Goal: Information Seeking & Learning: Check status

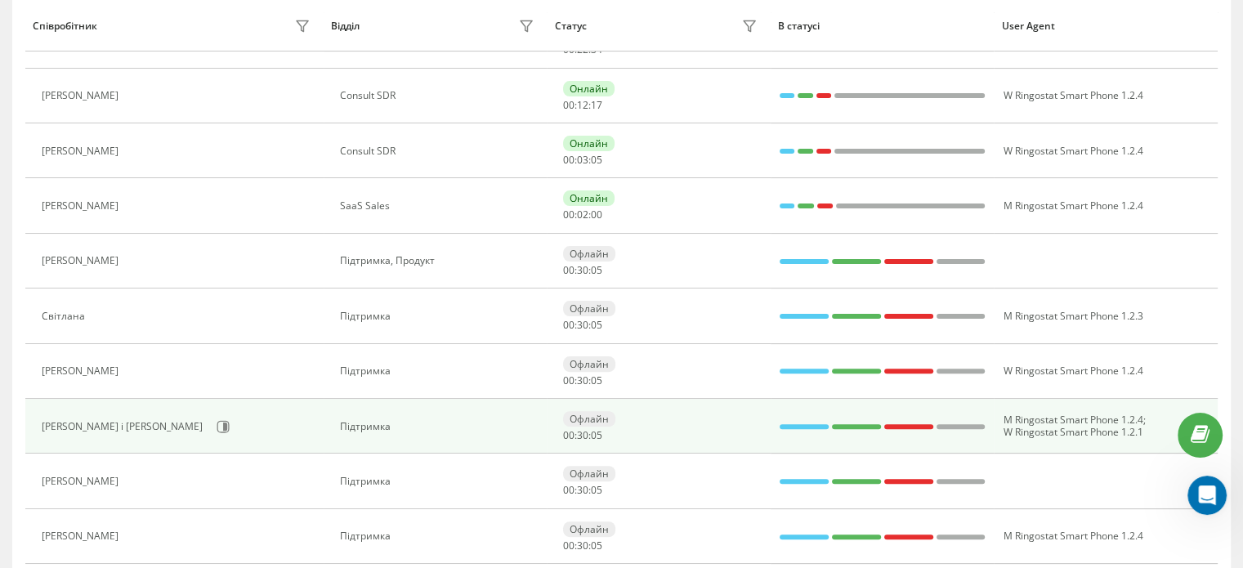
scroll to position [404, 0]
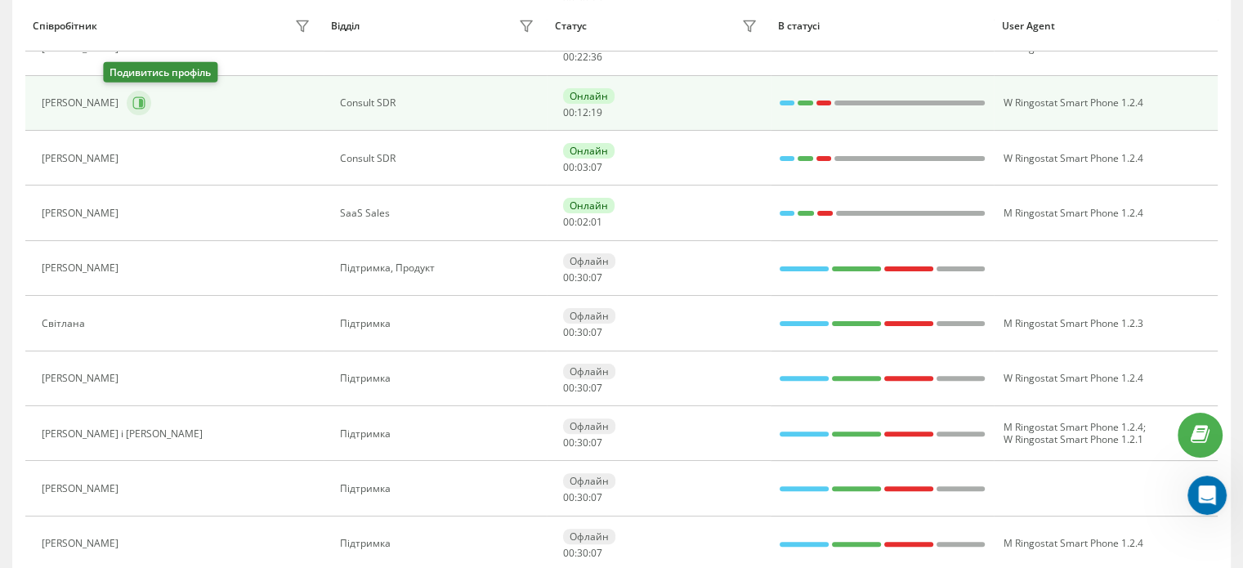
click at [133, 106] on icon at bounding box center [139, 103] width 12 height 12
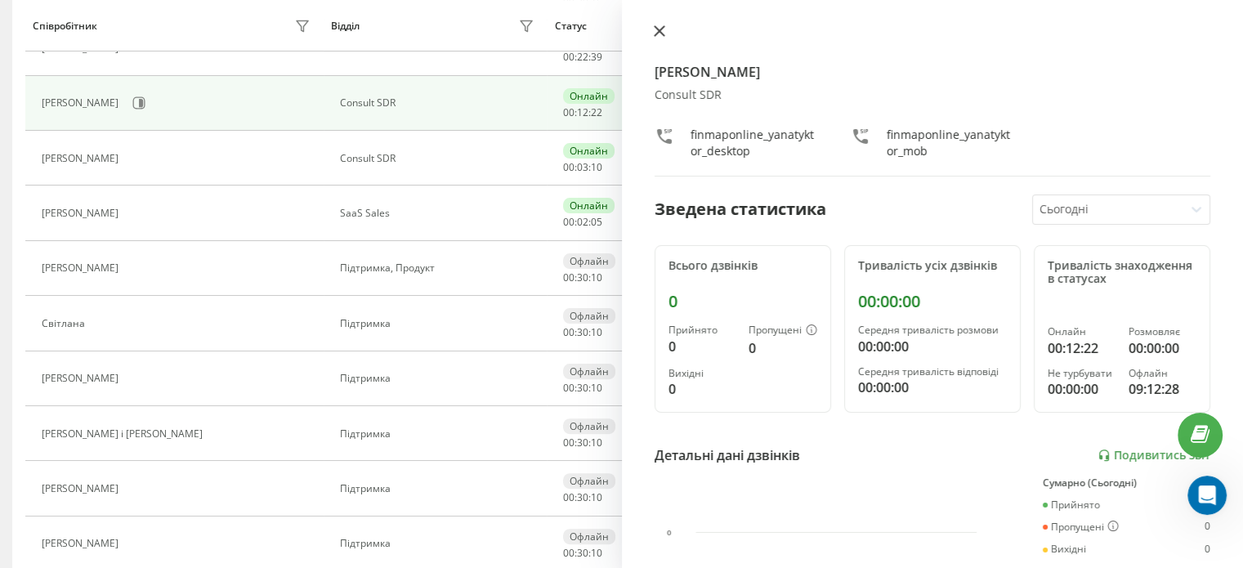
click at [659, 34] on icon at bounding box center [659, 30] width 11 height 11
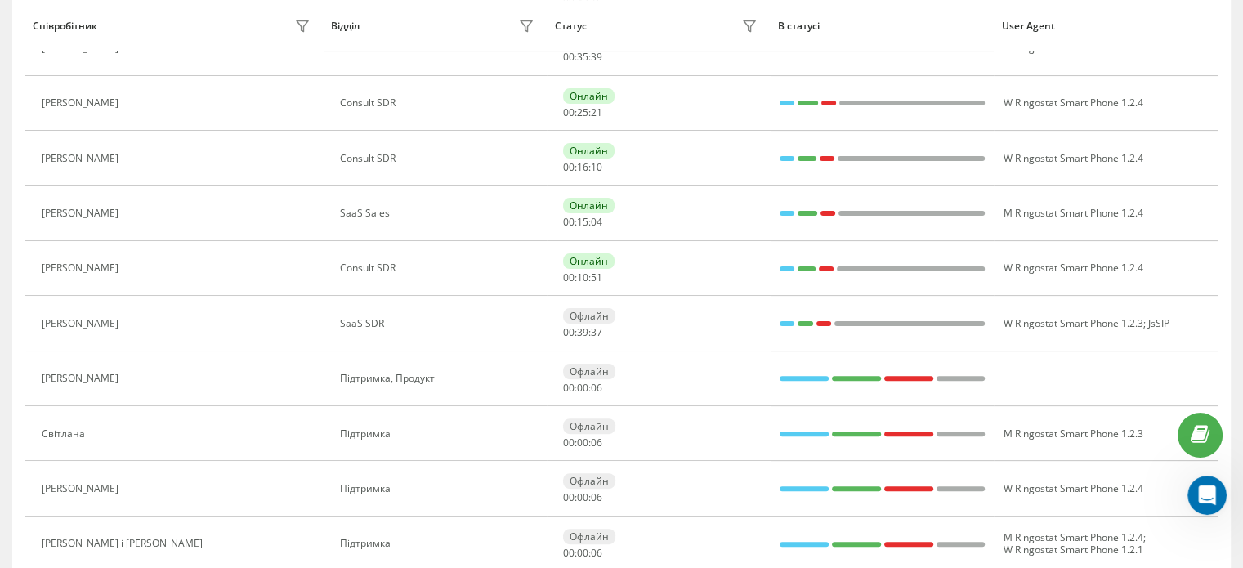
scroll to position [288, 0]
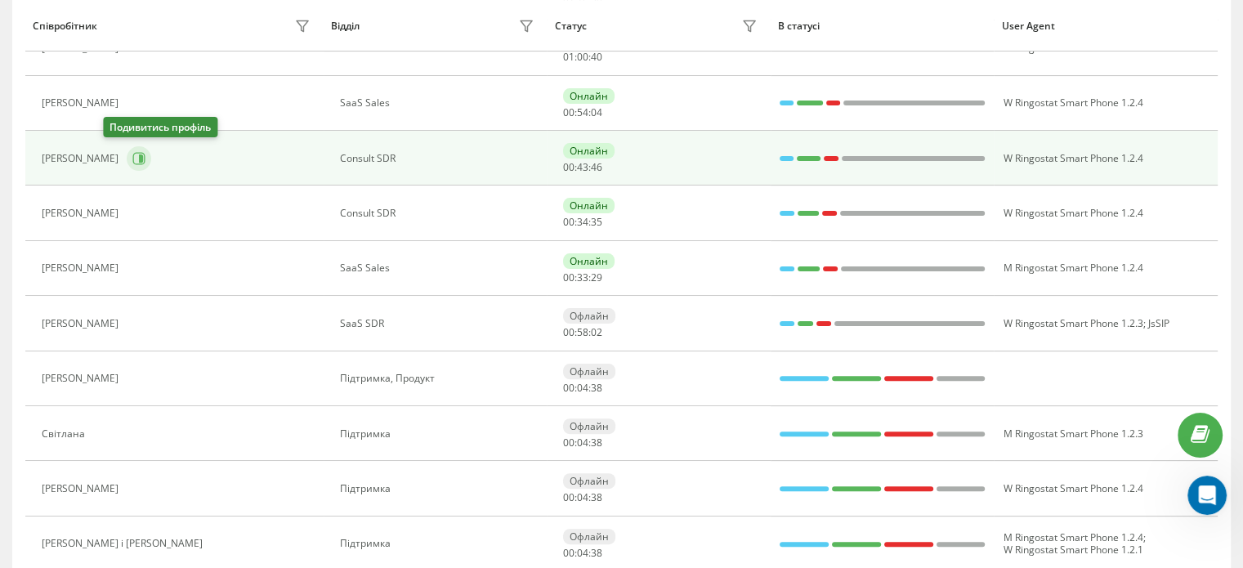
click at [133, 163] on icon at bounding box center [139, 158] width 12 height 12
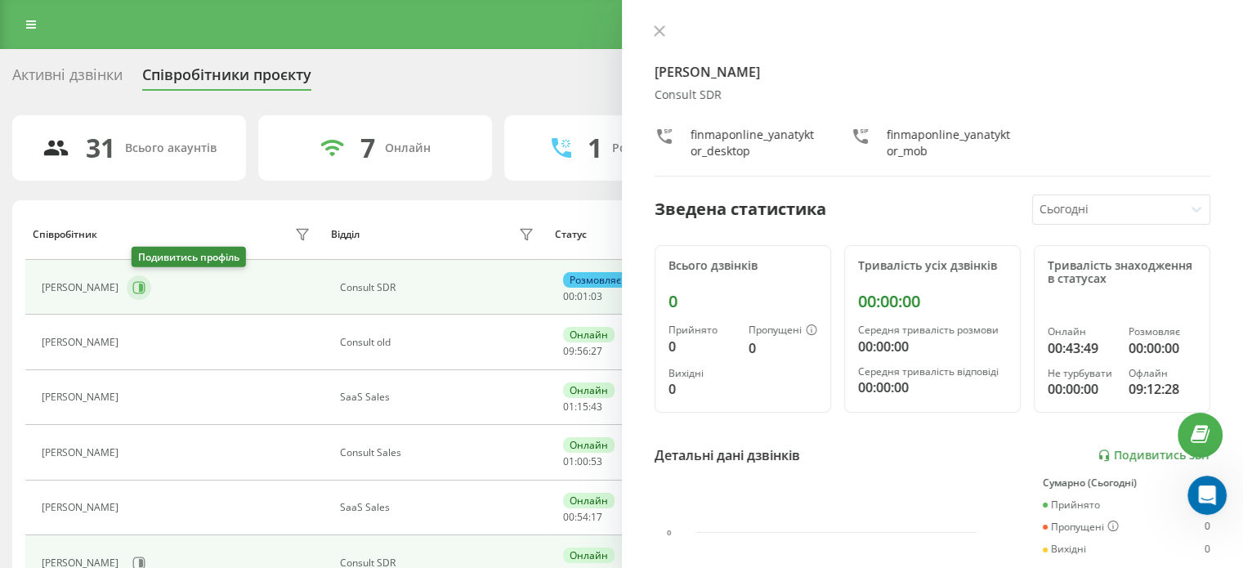
click at [143, 287] on icon at bounding box center [141, 287] width 4 height 8
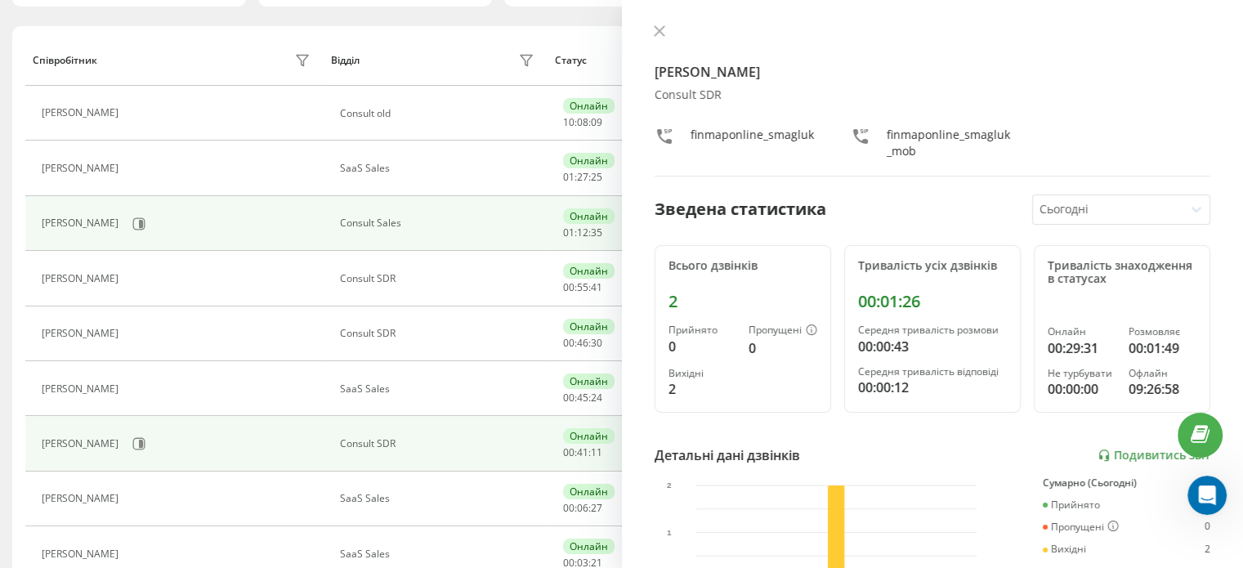
scroll to position [245, 0]
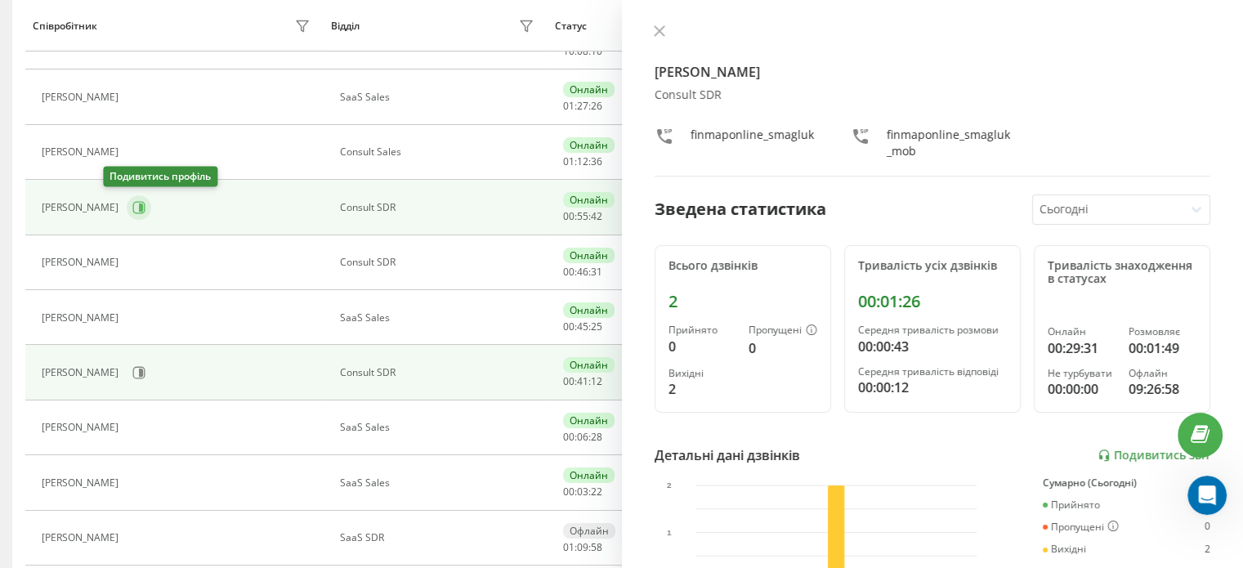
click at [139, 205] on icon at bounding box center [141, 207] width 4 height 8
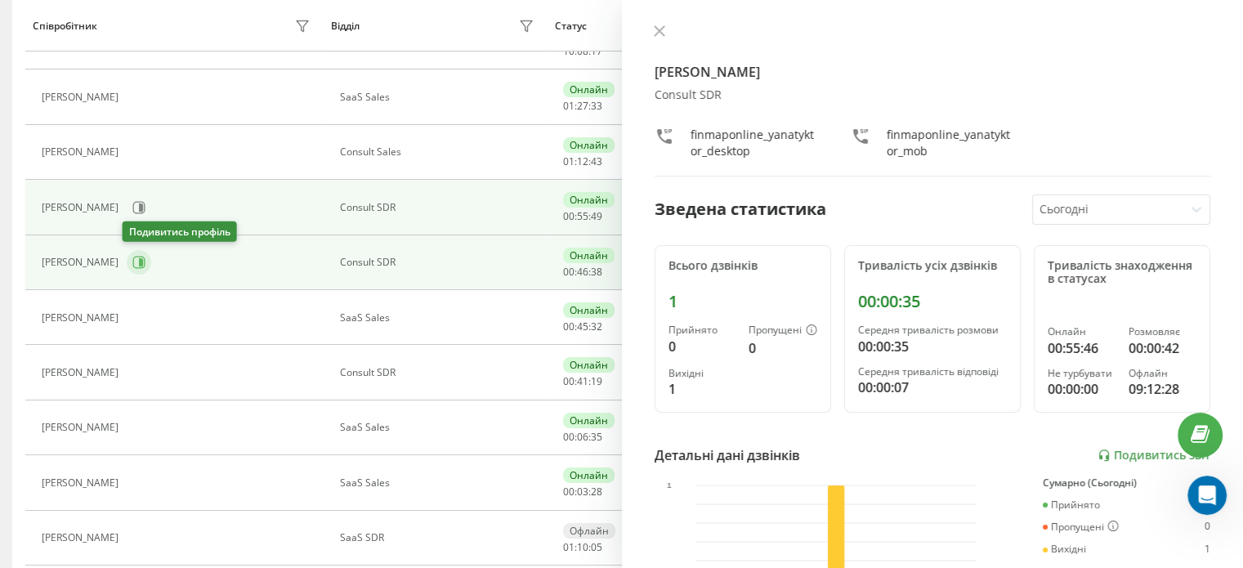
click at [134, 270] on button at bounding box center [139, 262] width 25 height 25
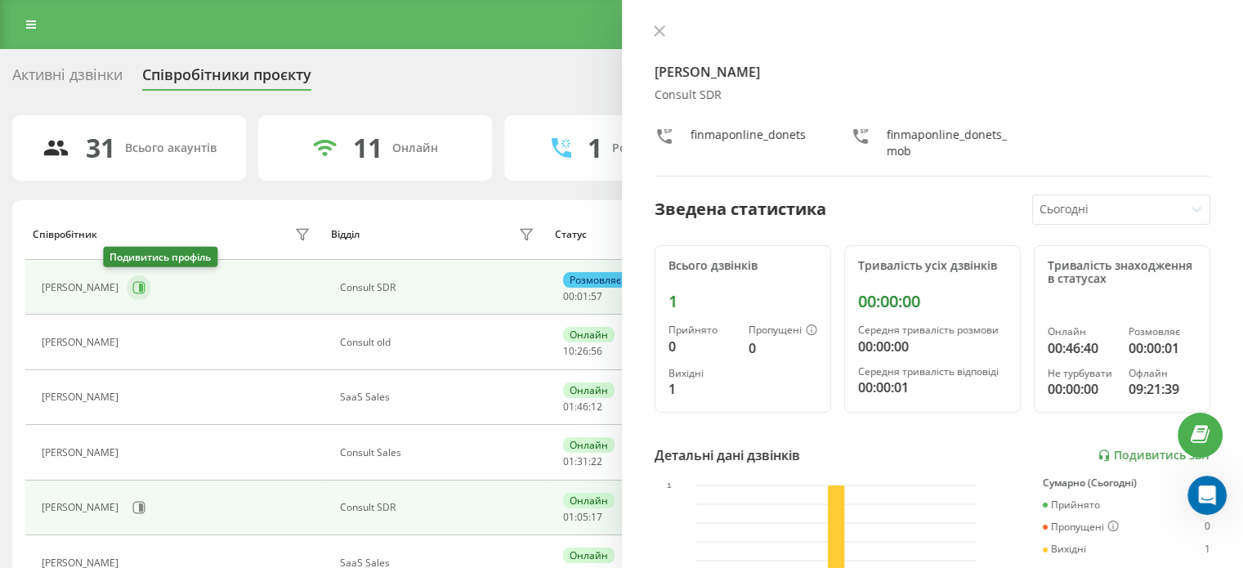
click at [133, 287] on icon at bounding box center [139, 287] width 12 height 12
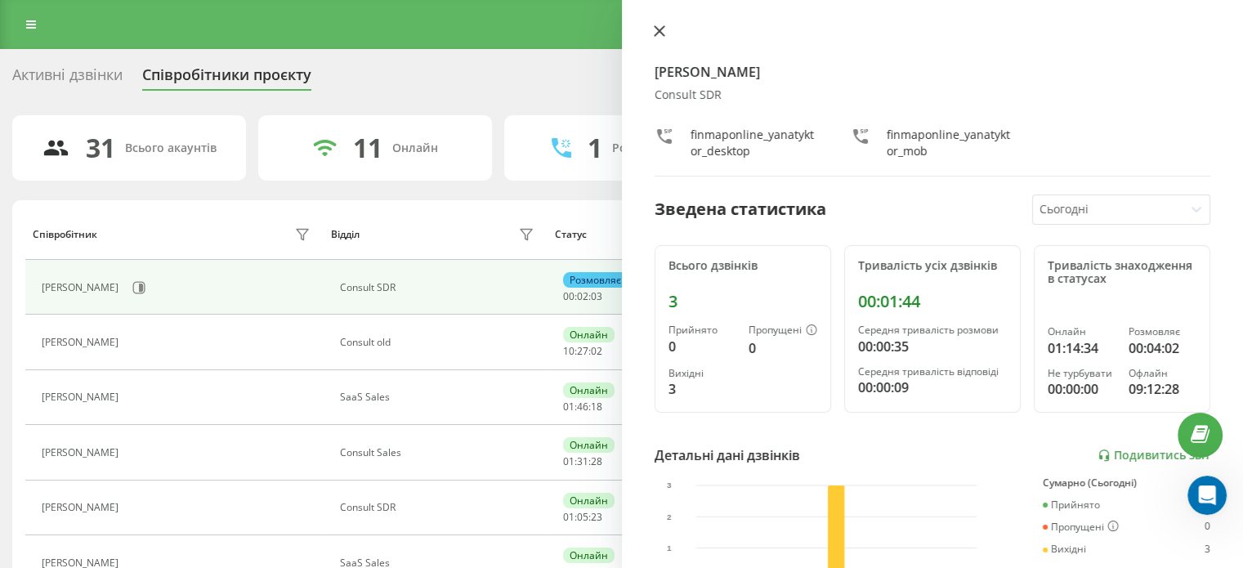
click at [656, 29] on icon at bounding box center [659, 31] width 10 height 10
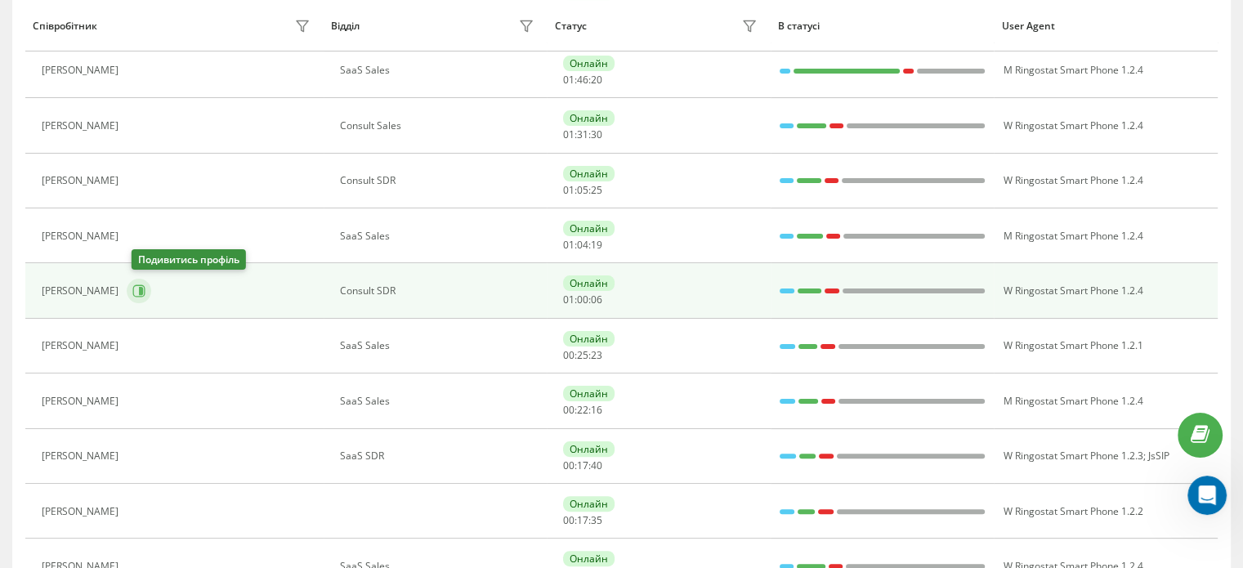
scroll to position [52, 0]
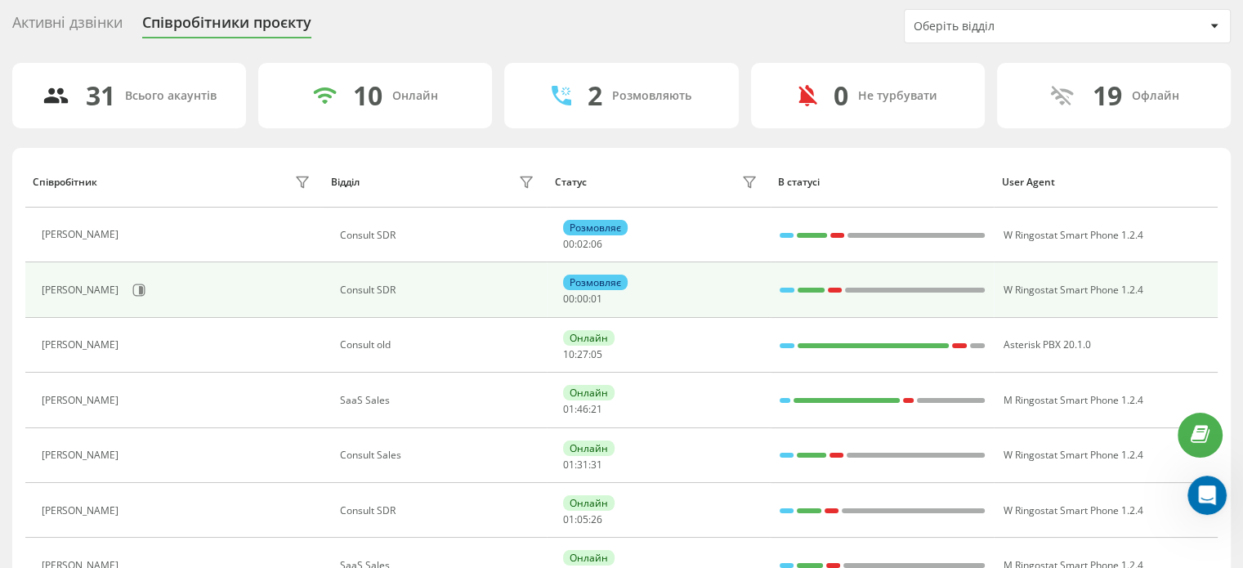
click at [141, 286] on icon at bounding box center [138, 289] width 13 height 13
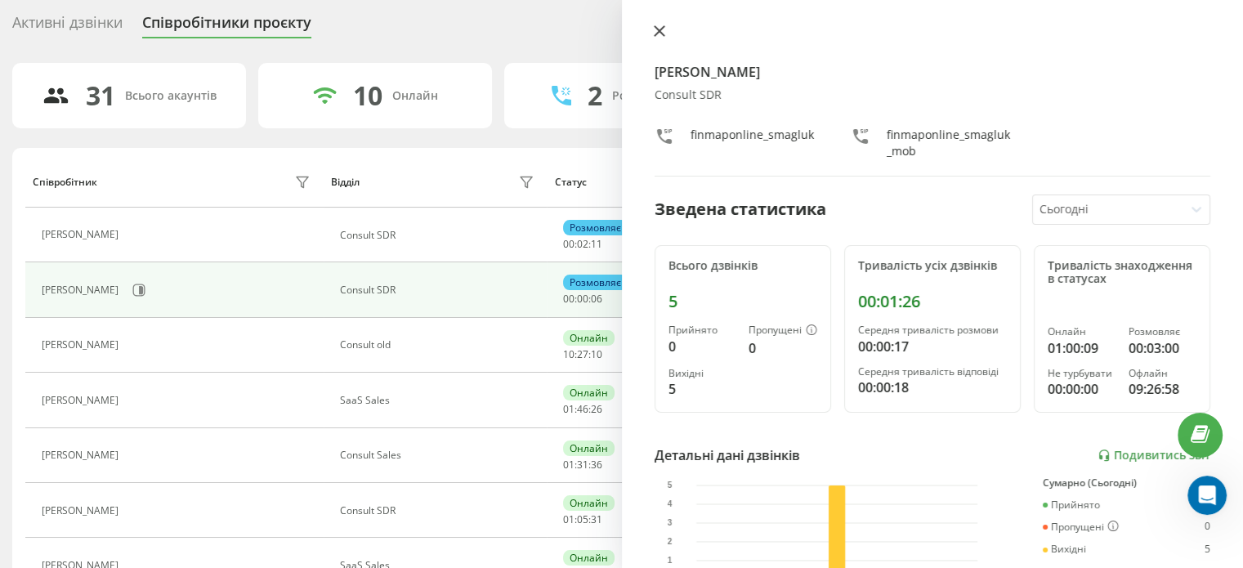
click at [658, 31] on icon at bounding box center [659, 31] width 10 height 10
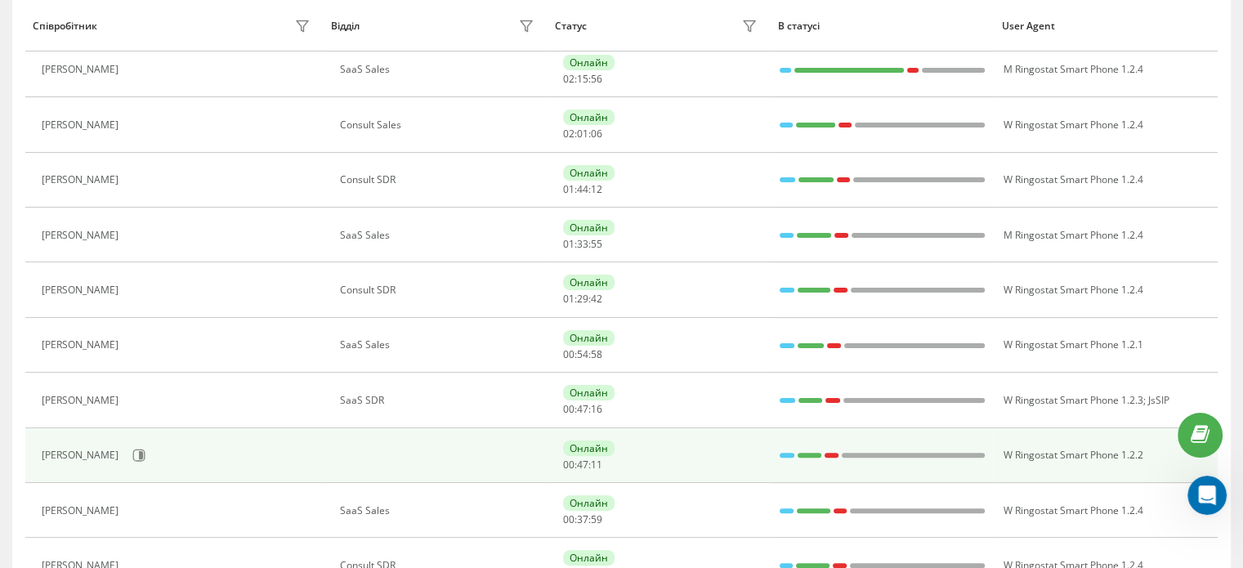
scroll to position [324, 0]
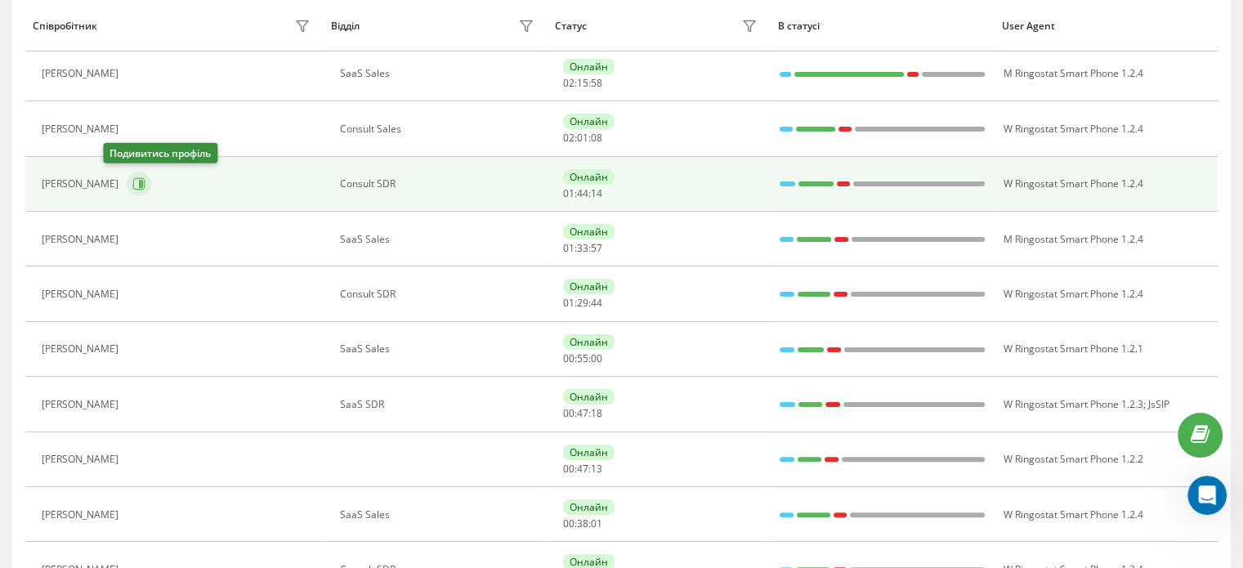
click at [139, 180] on icon at bounding box center [141, 184] width 4 height 8
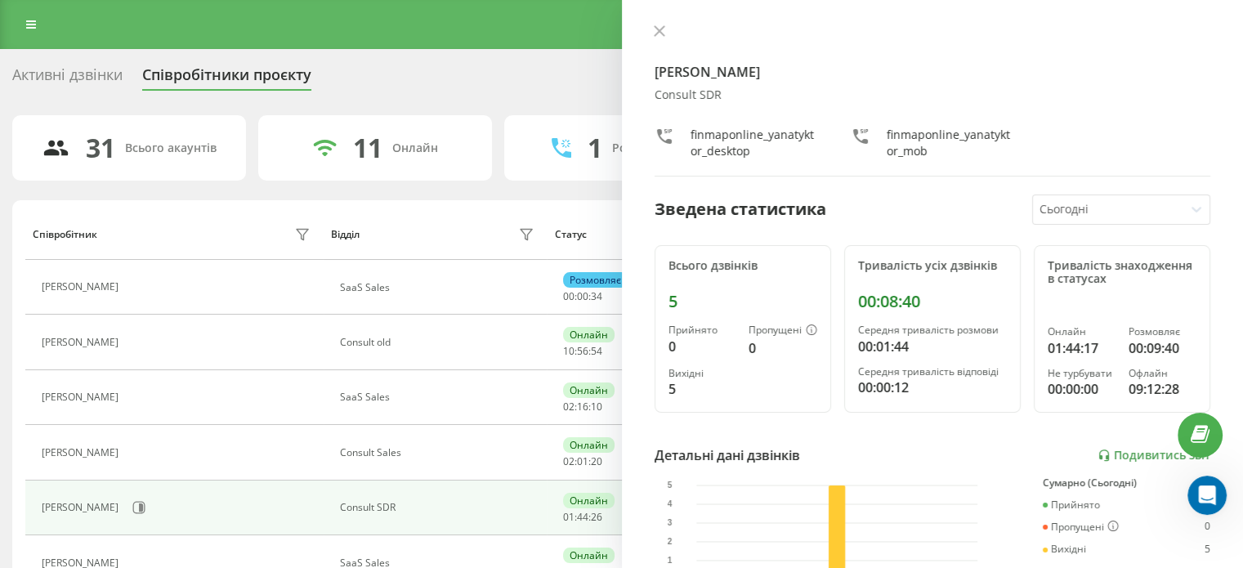
click at [663, 32] on icon at bounding box center [659, 30] width 11 height 11
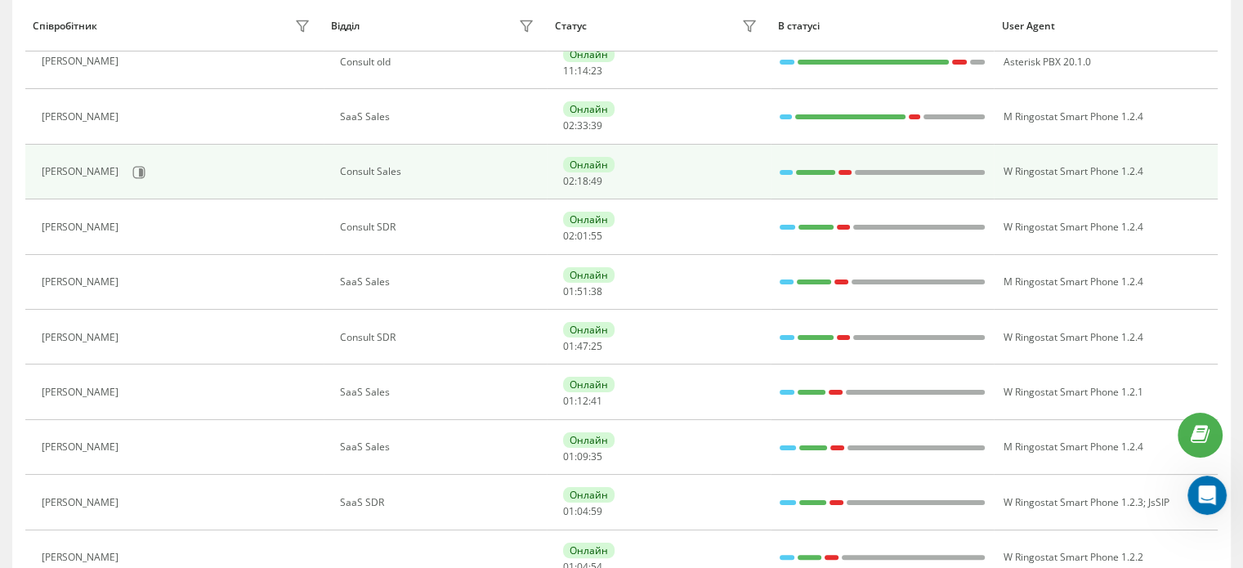
scroll to position [245, 0]
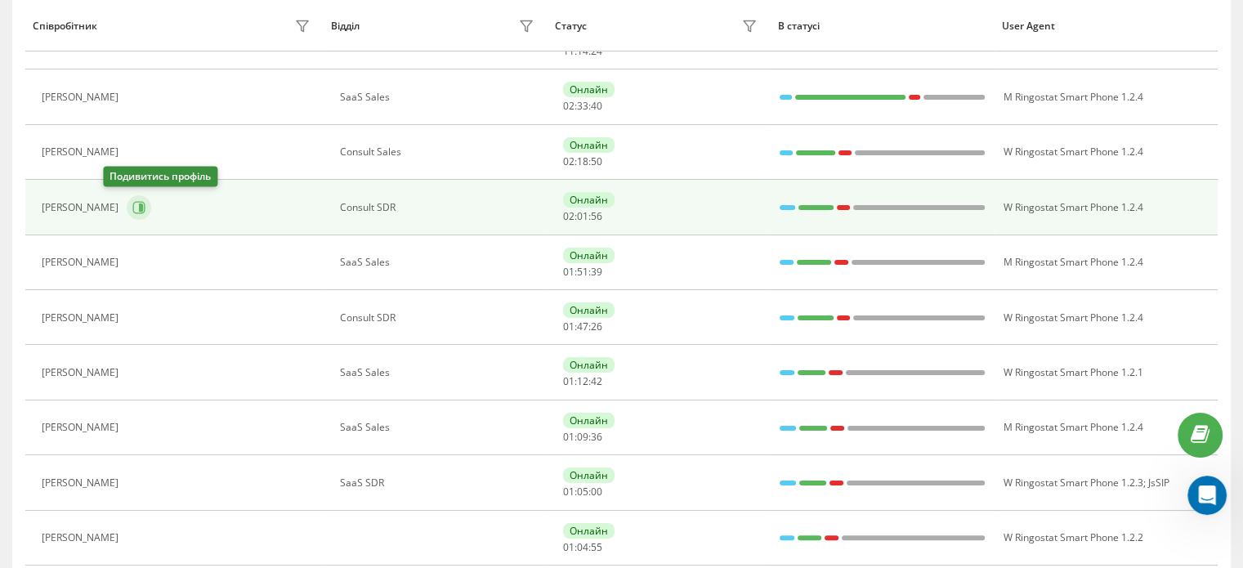
click at [139, 203] on icon at bounding box center [141, 207] width 4 height 8
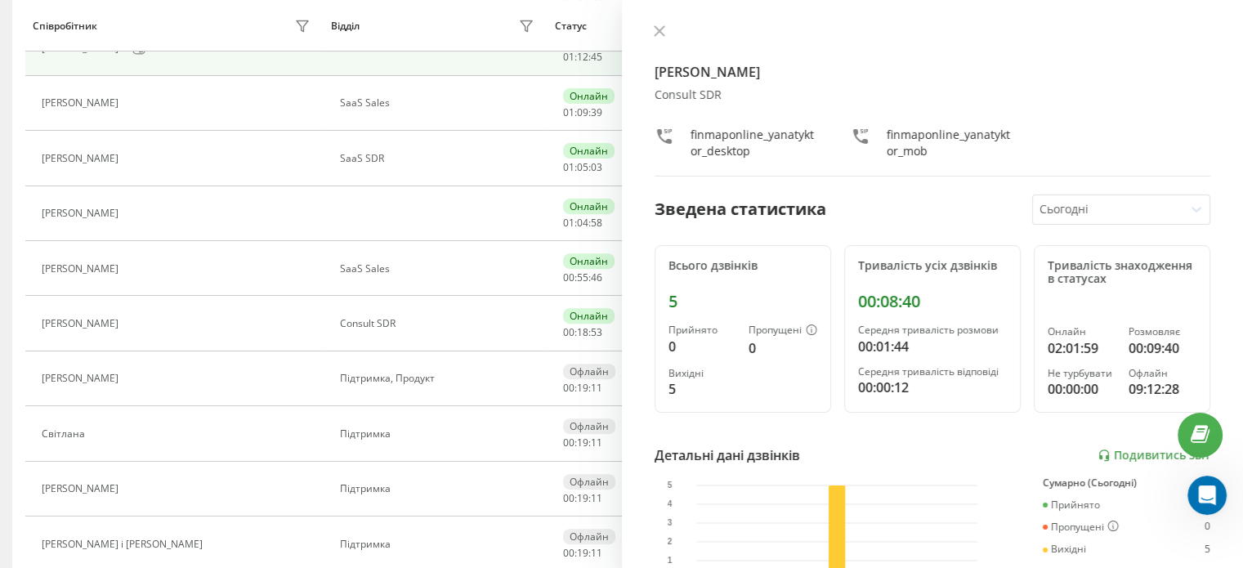
scroll to position [572, 0]
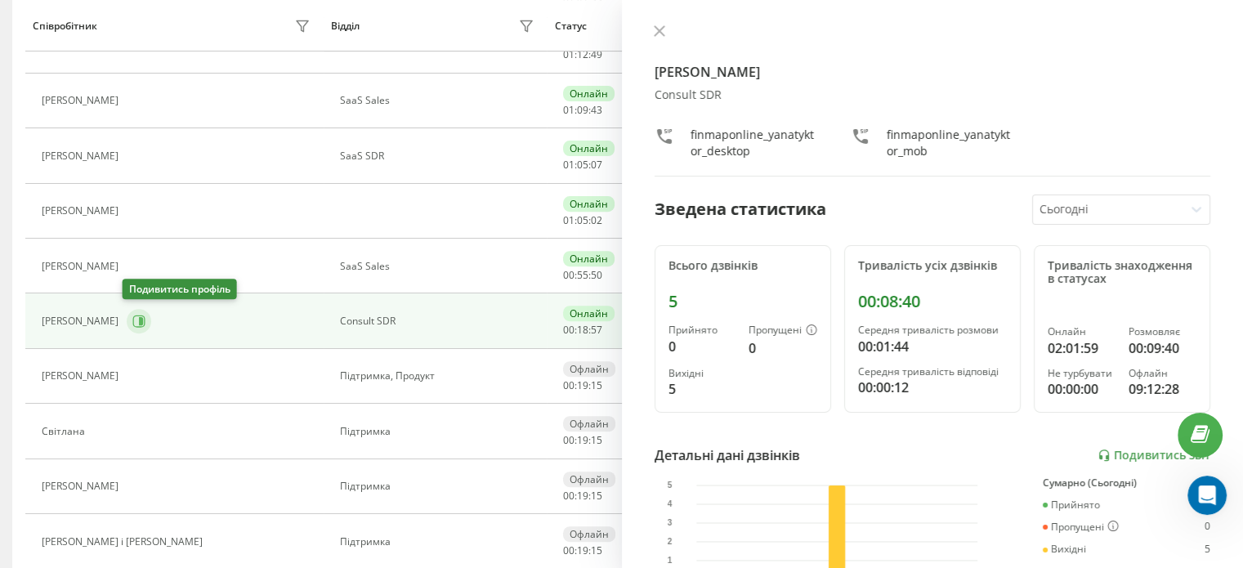
click at [139, 317] on icon at bounding box center [141, 321] width 4 height 8
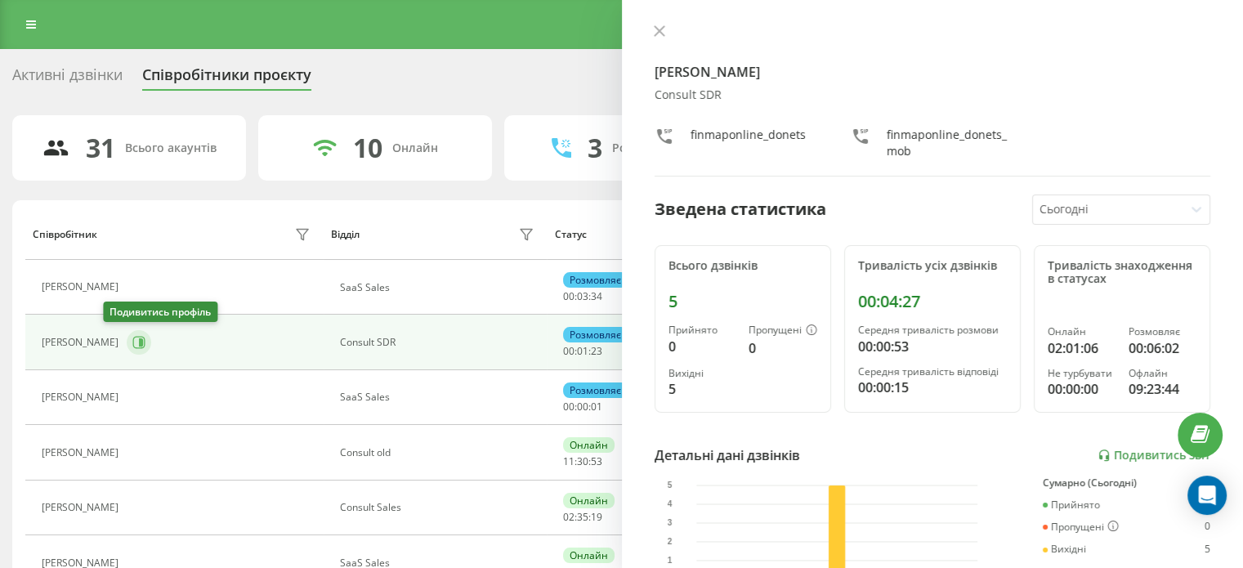
click at [139, 342] on icon at bounding box center [141, 342] width 4 height 8
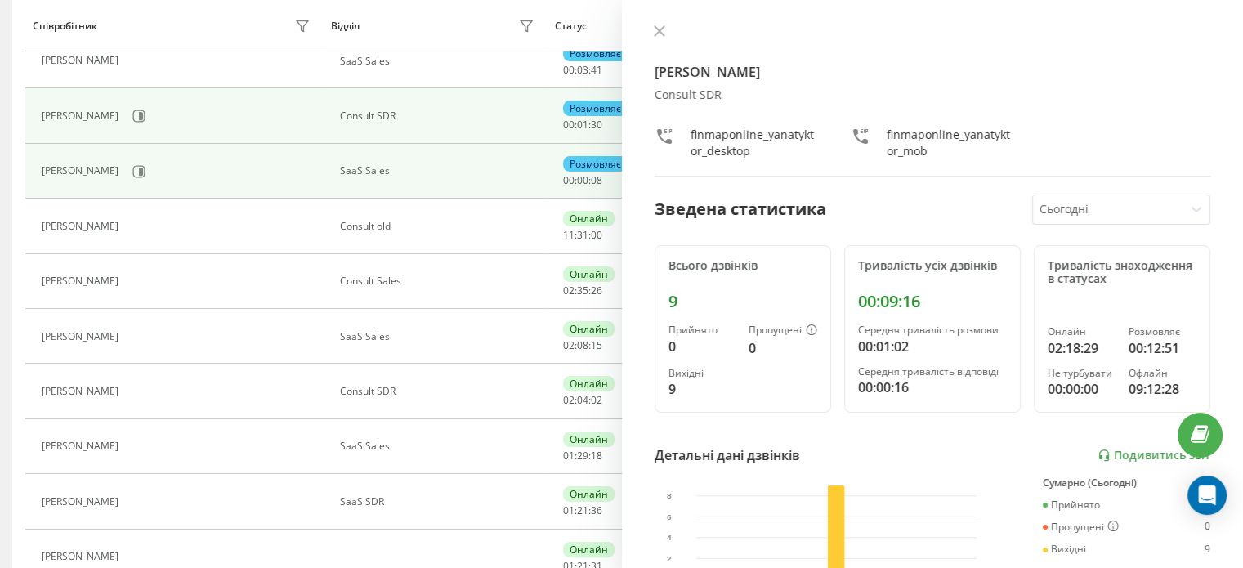
scroll to position [327, 0]
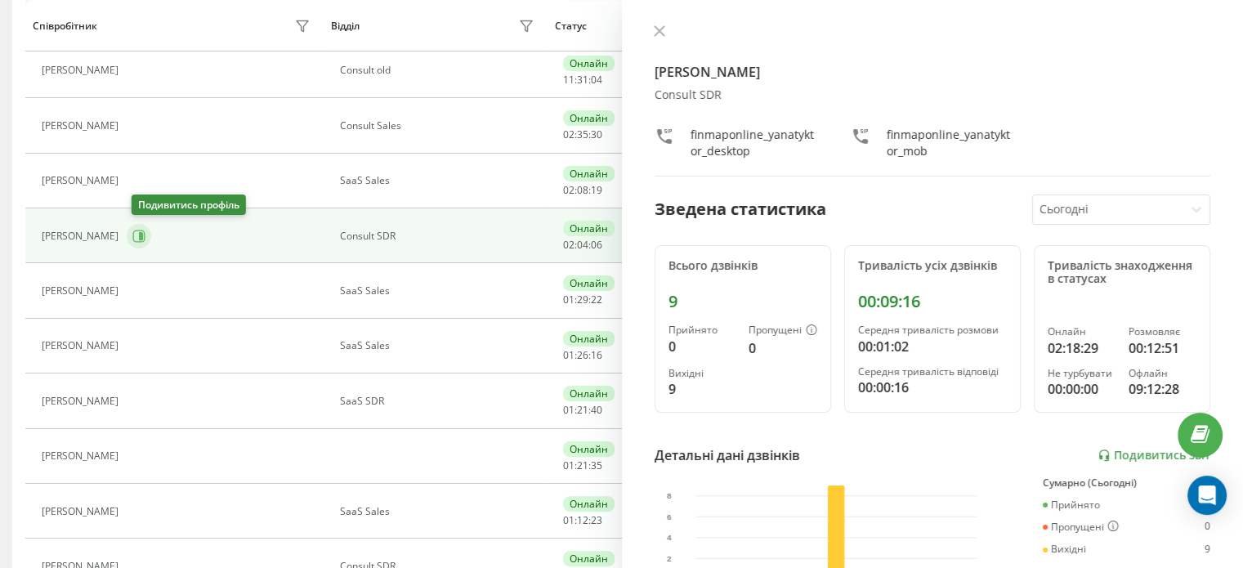
click at [140, 233] on icon at bounding box center [138, 236] width 13 height 13
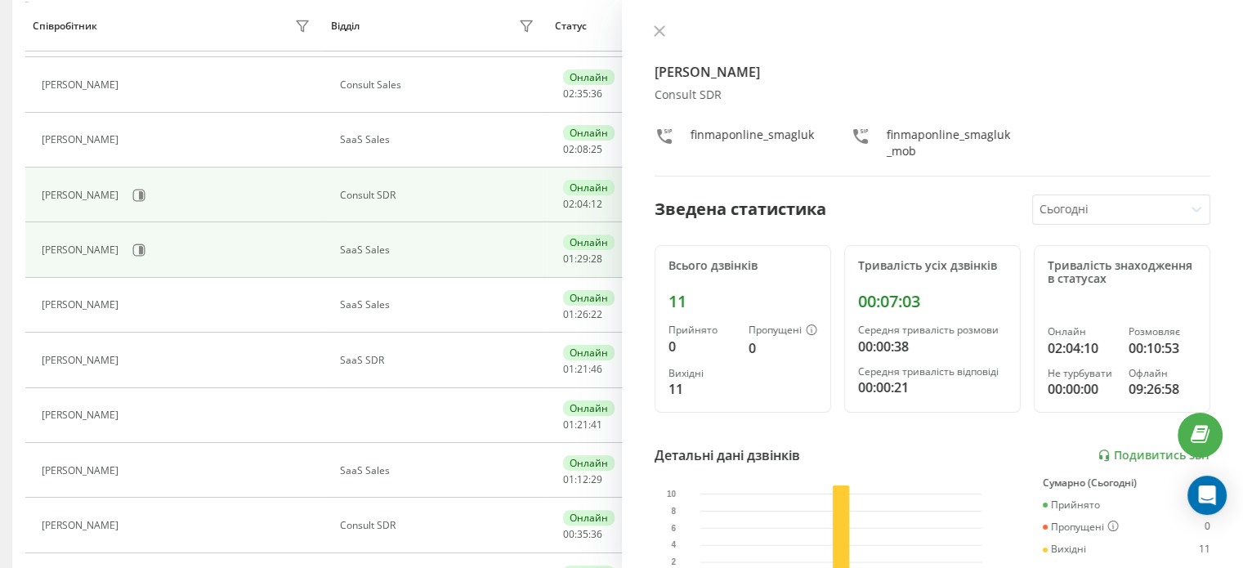
scroll to position [493, 0]
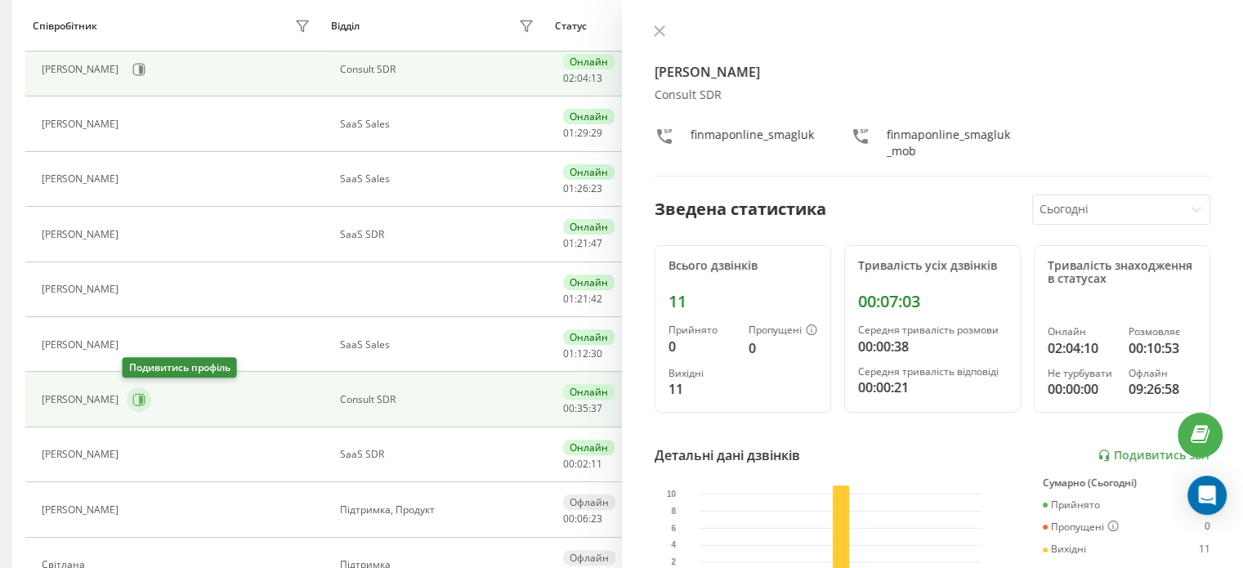
click at [134, 400] on icon at bounding box center [138, 399] width 13 height 13
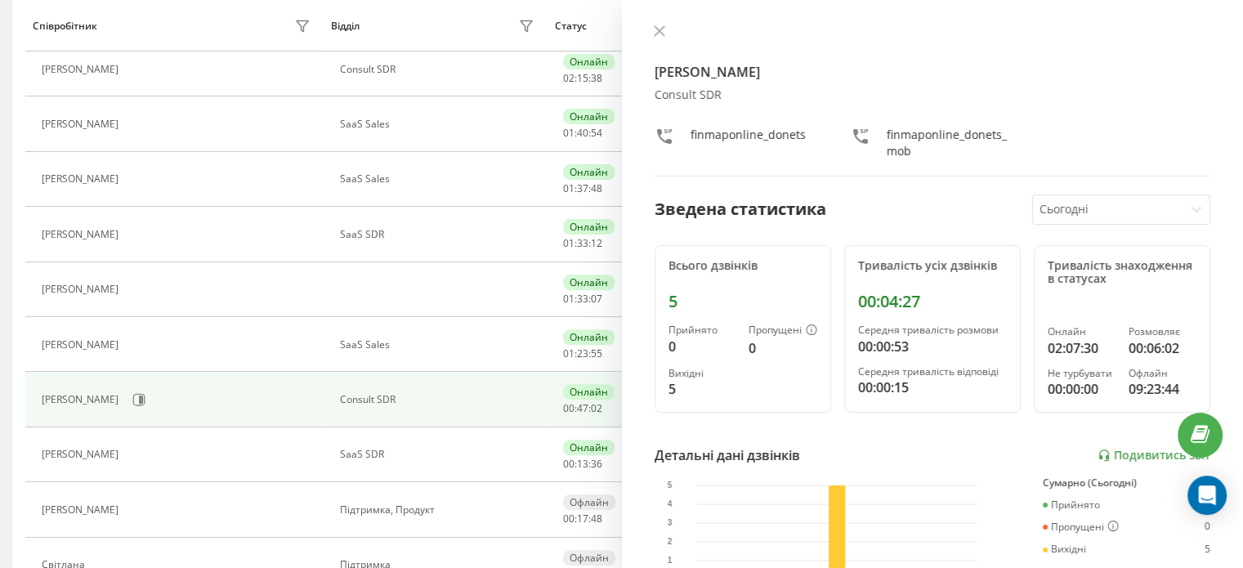
scroll to position [109, 0]
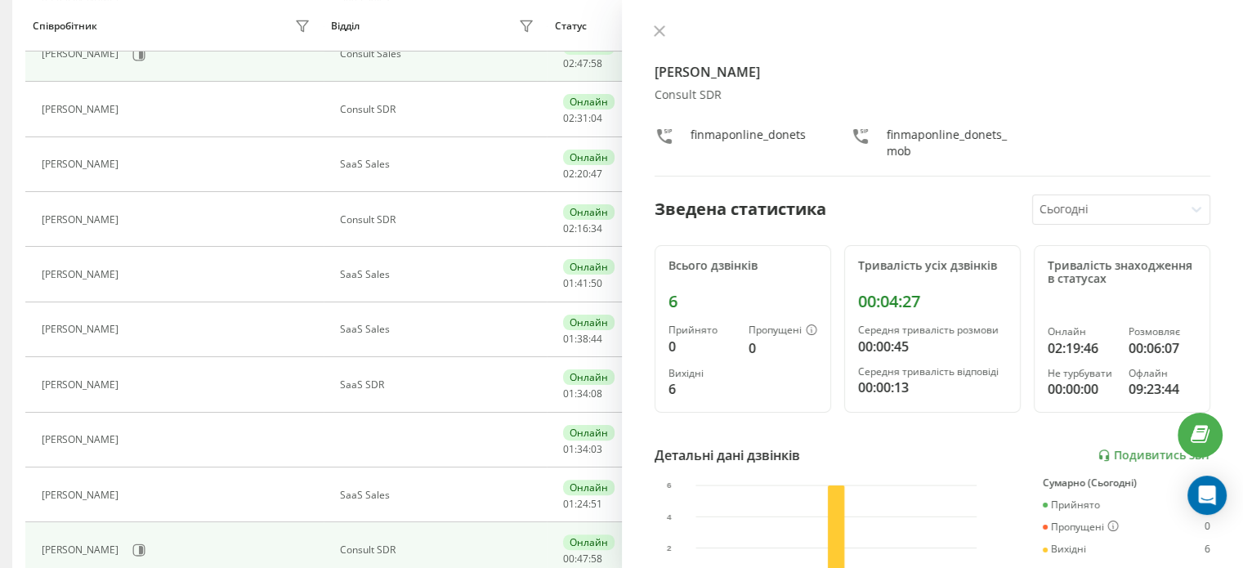
scroll to position [354, 0]
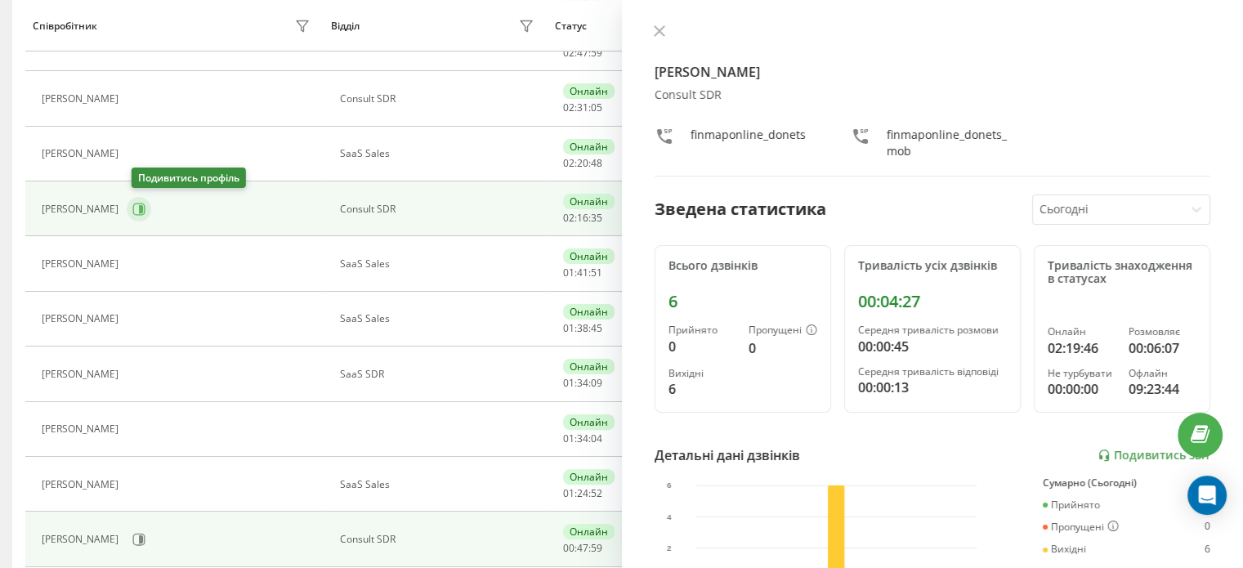
click at [145, 211] on icon at bounding box center [139, 209] width 12 height 12
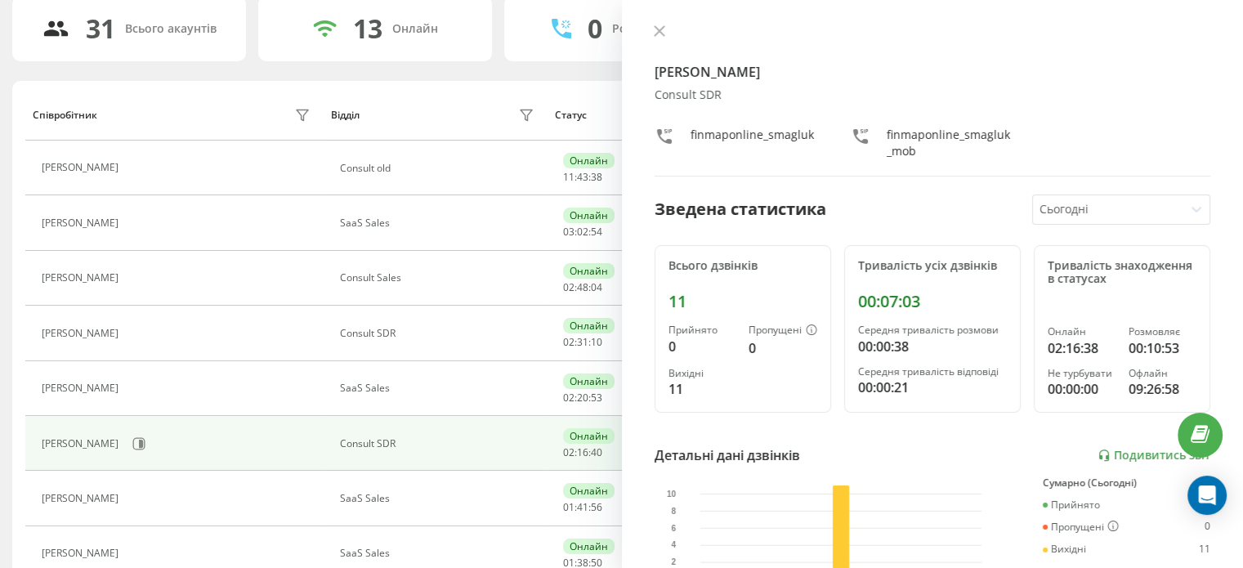
scroll to position [109, 0]
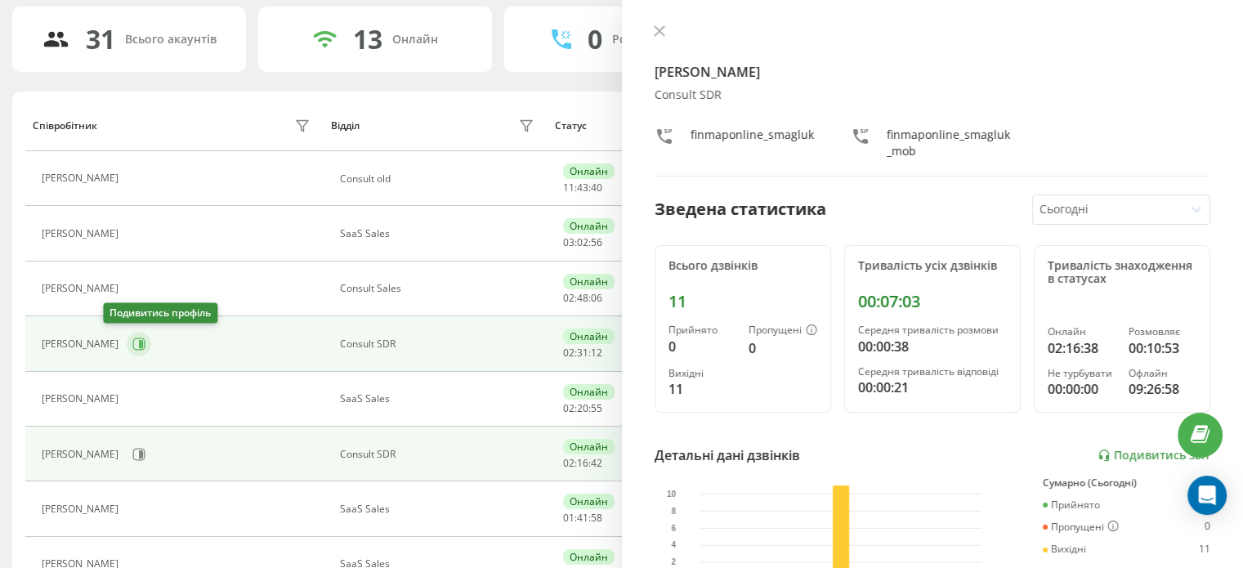
click at [139, 345] on icon at bounding box center [141, 344] width 4 height 8
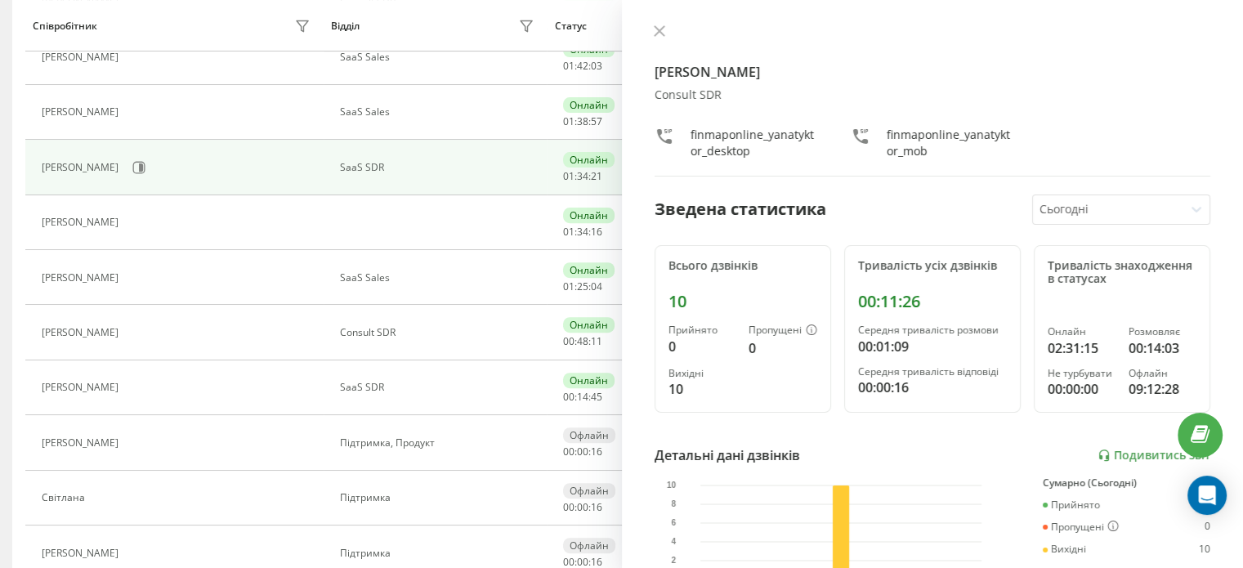
scroll to position [599, 0]
